Goal: Navigation & Orientation: Find specific page/section

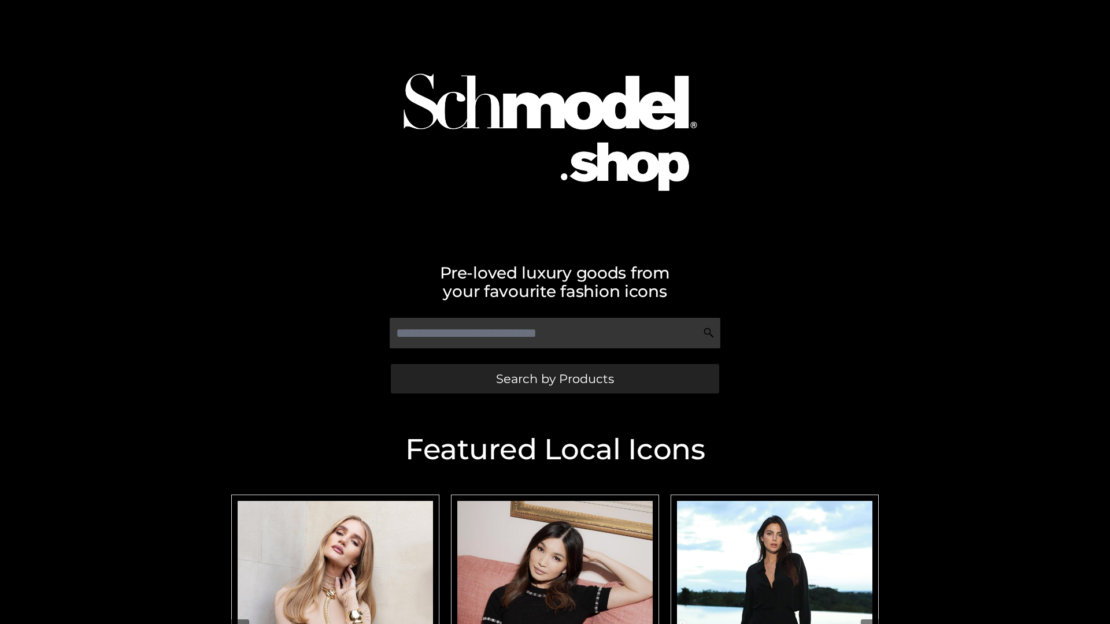
click at [554, 379] on span "Search by Products" at bounding box center [555, 379] width 118 height 12
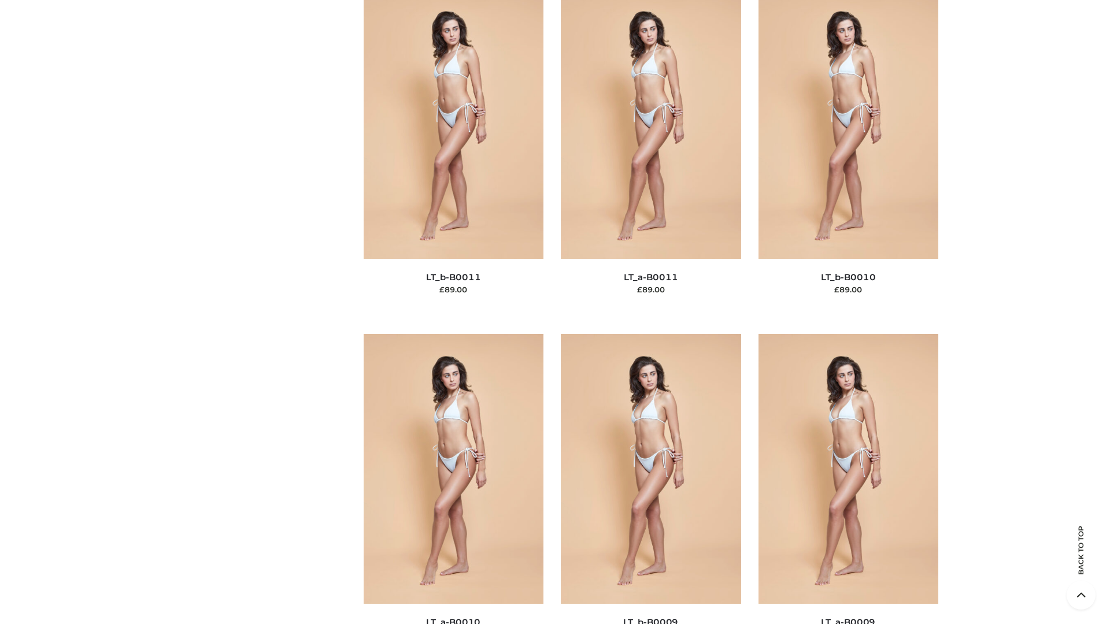
scroll to position [5192, 0]
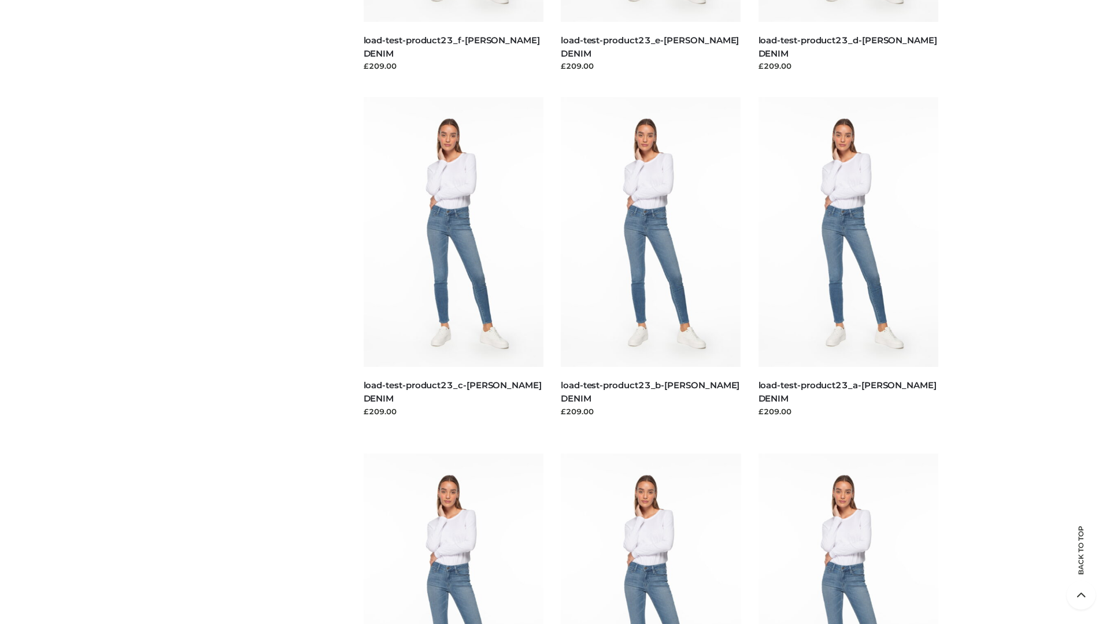
scroll to position [1014, 0]
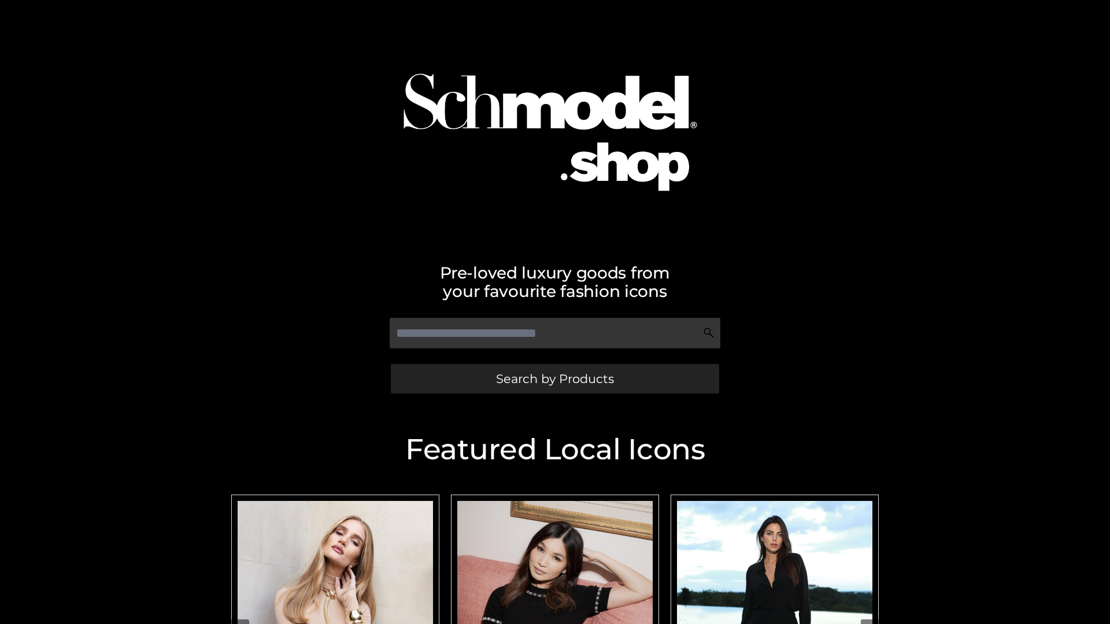
click at [554, 379] on span "Search by Products" at bounding box center [555, 379] width 118 height 12
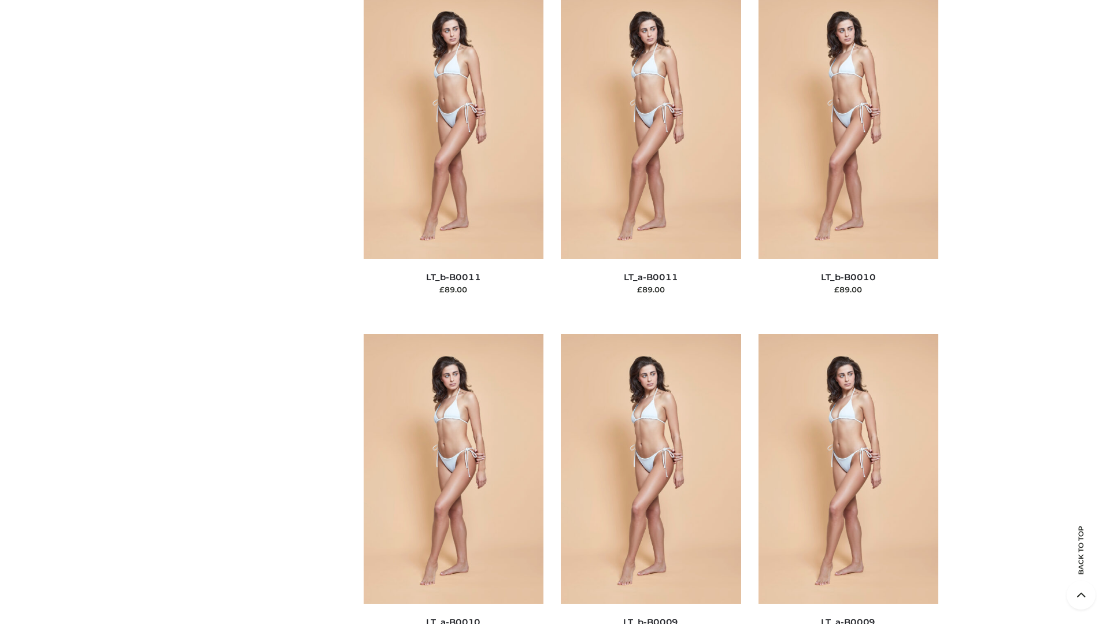
scroll to position [5192, 0]
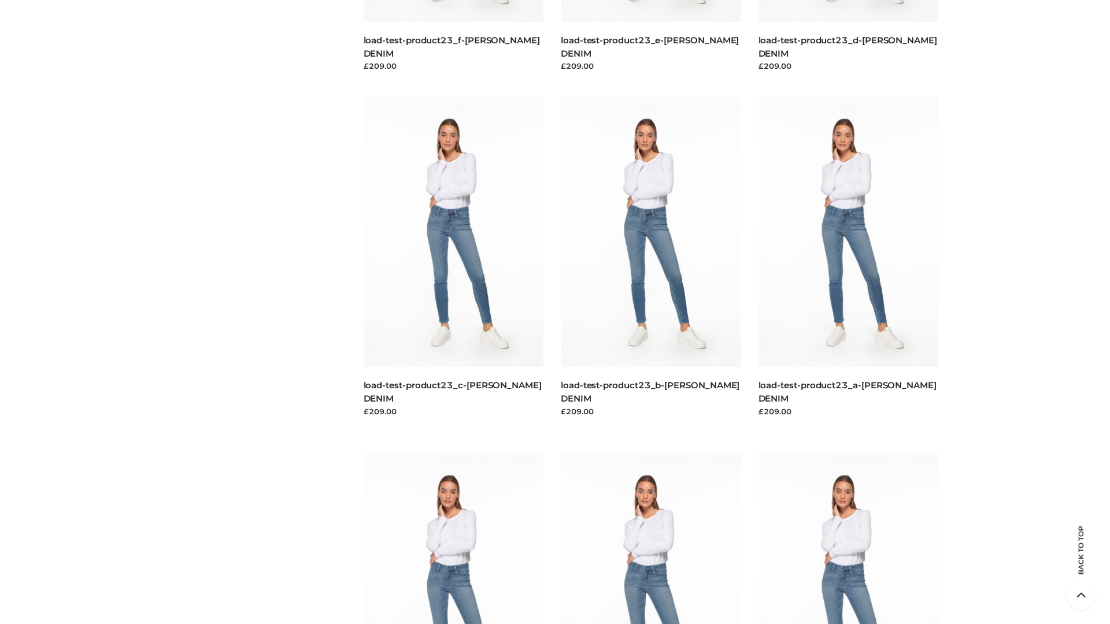
scroll to position [1014, 0]
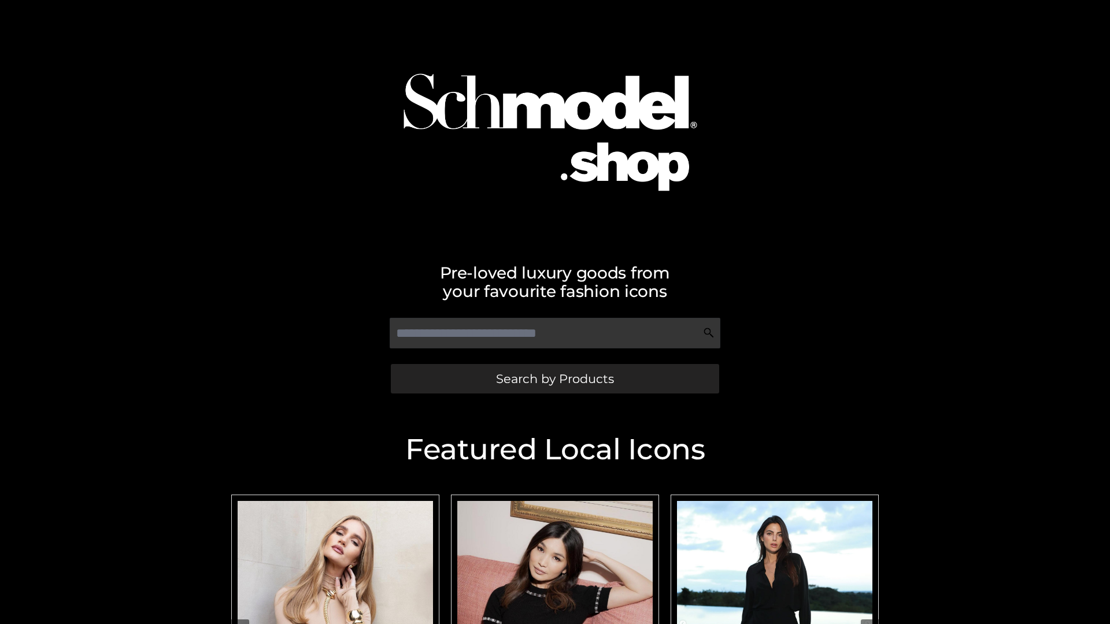
click at [554, 379] on span "Search by Products" at bounding box center [555, 379] width 118 height 12
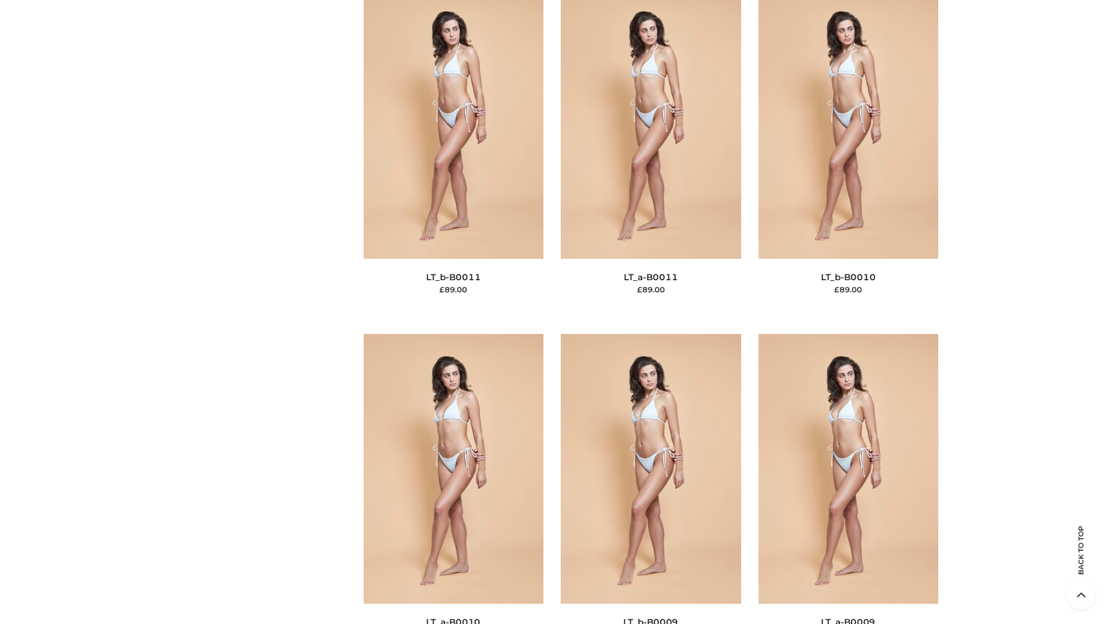
scroll to position [5192, 0]
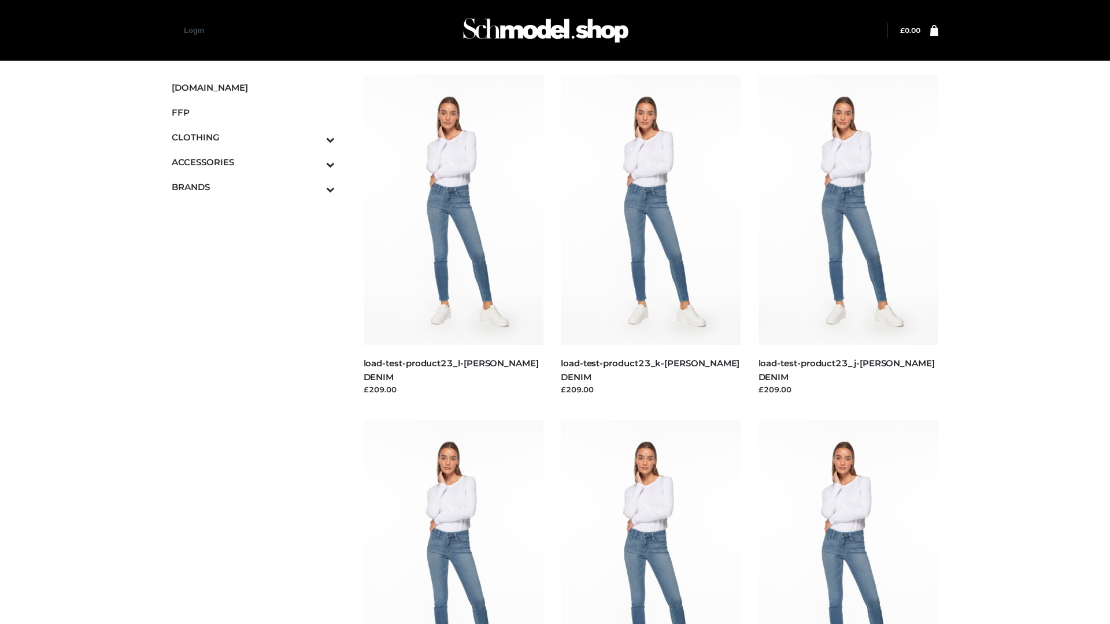
scroll to position [1014, 0]
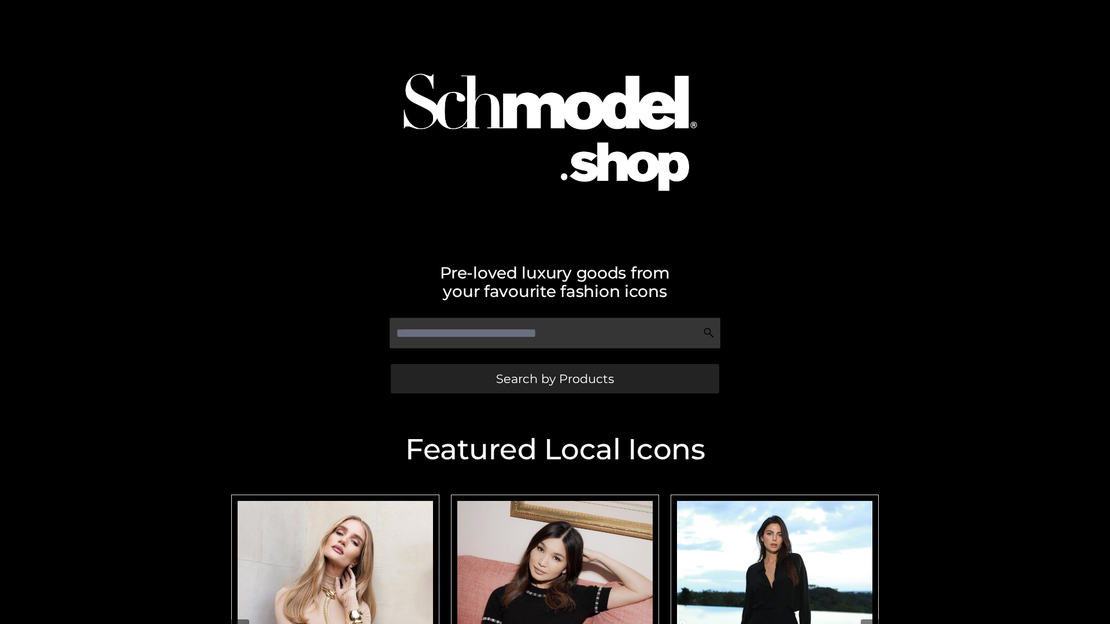
click at [554, 379] on span "Search by Products" at bounding box center [555, 379] width 118 height 12
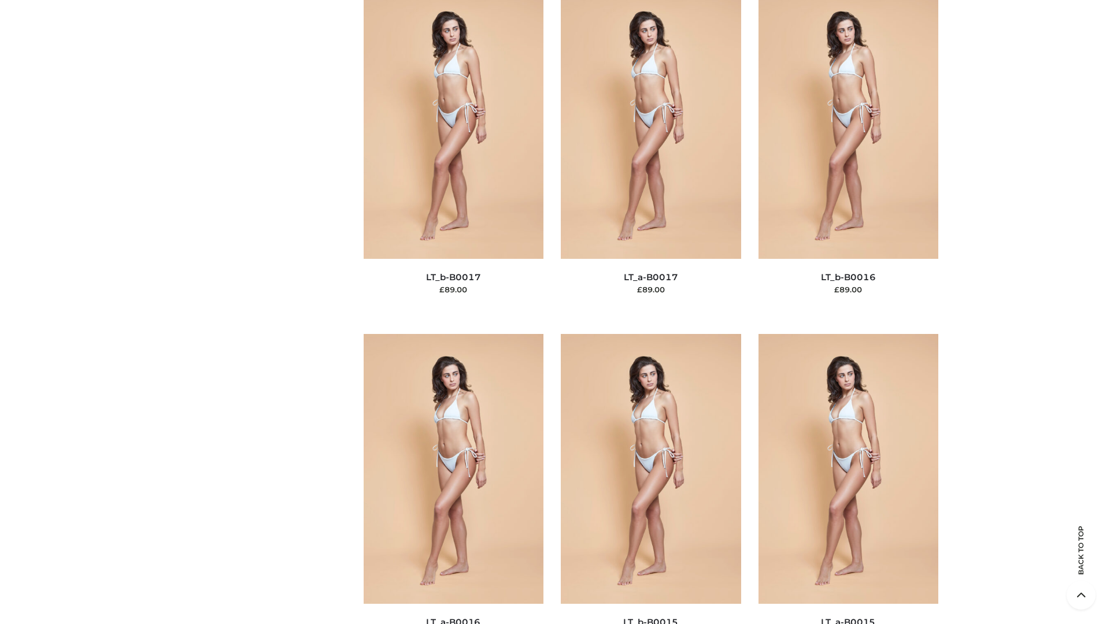
scroll to position [3799, 0]
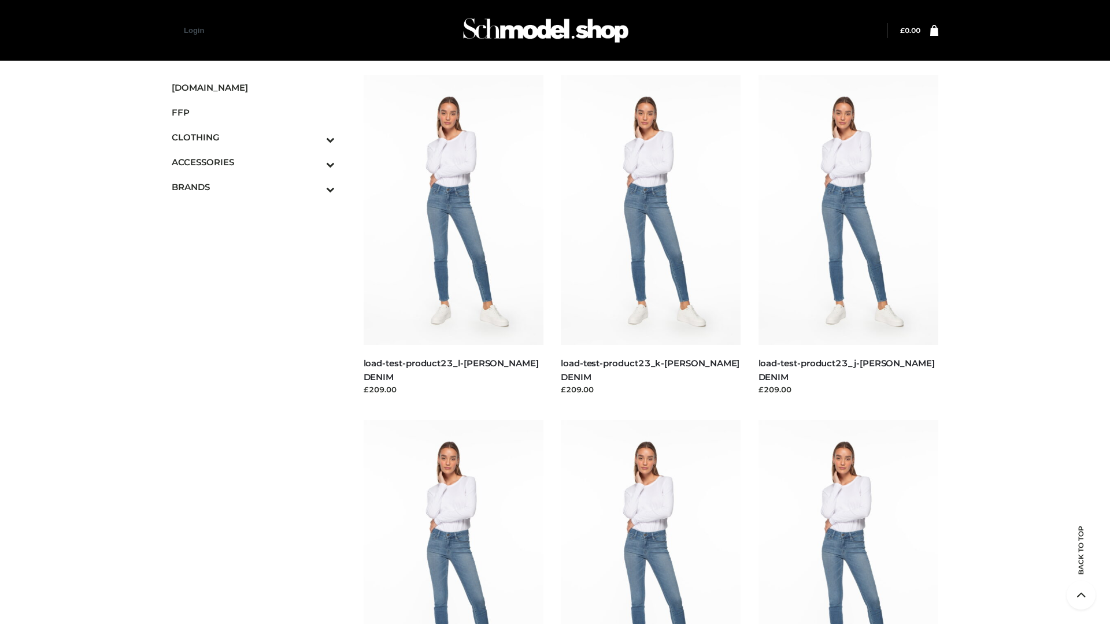
scroll to position [1014, 0]
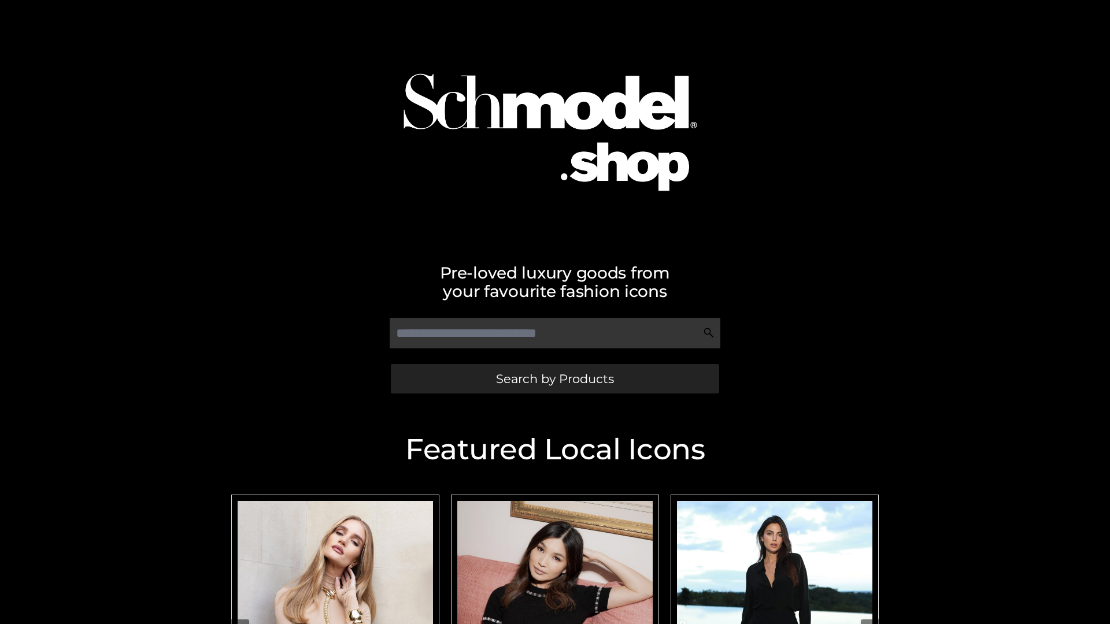
click at [554, 379] on span "Search by Products" at bounding box center [555, 379] width 118 height 12
